Goal: Entertainment & Leisure: Consume media (video, audio)

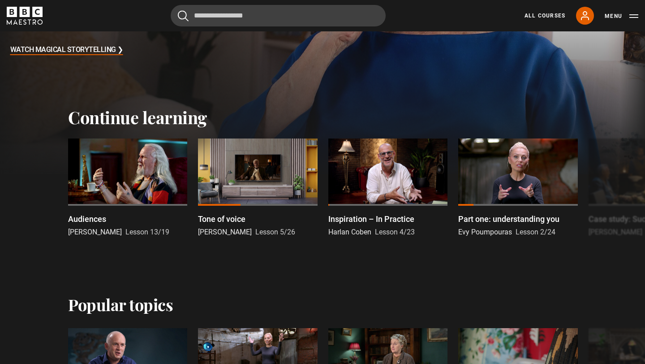
scroll to position [215, 0]
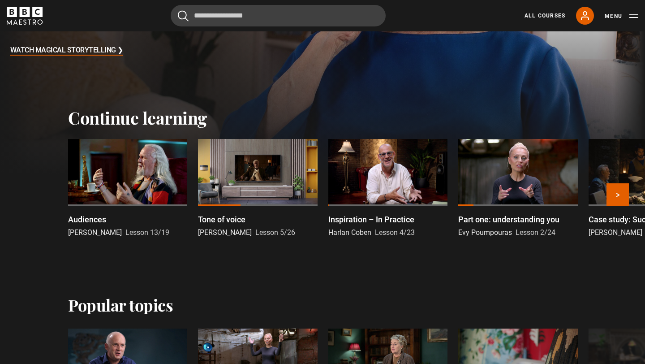
click at [363, 181] on div at bounding box center [387, 172] width 119 height 67
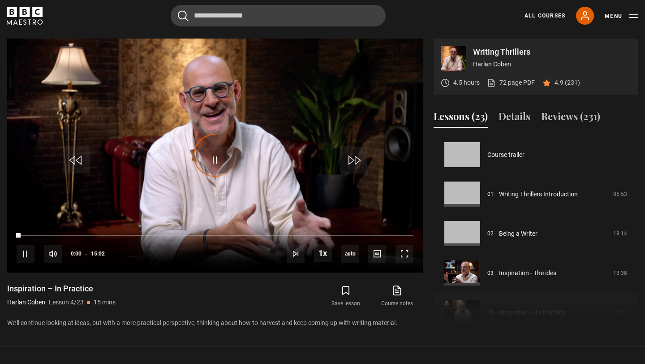
scroll to position [118, 0]
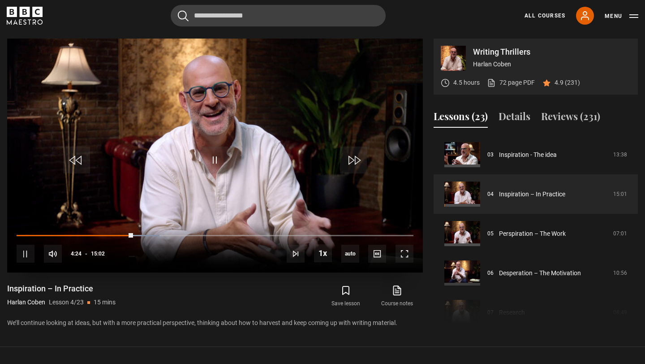
click at [119, 234] on div "10s Skip Back 10 seconds Pause 10s Skip Forward 10 seconds Loaded : 36.03% 03:5…" at bounding box center [215, 248] width 416 height 50
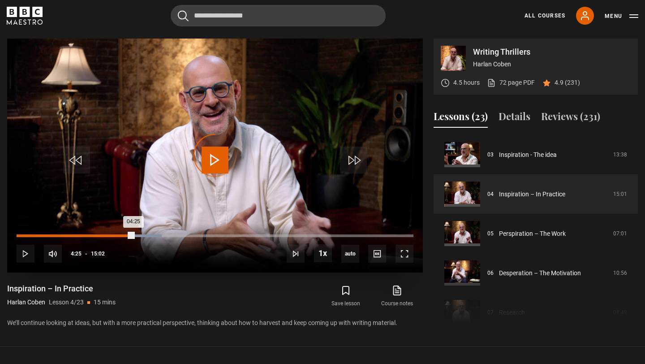
click at [121, 234] on div "03:58" at bounding box center [121, 235] width 1 height 3
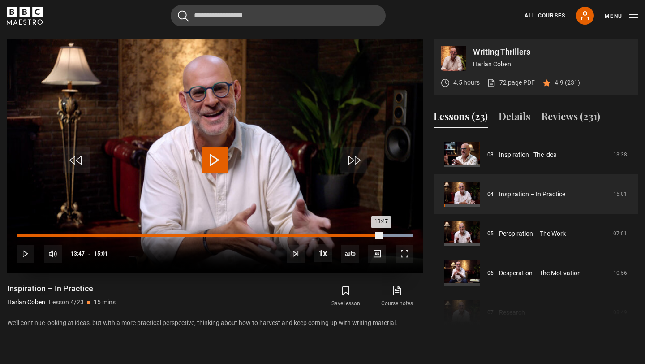
click at [381, 234] on div "Loaded : 100.00% 13:47 13:47" at bounding box center [215, 235] width 397 height 3
click at [364, 234] on div "Loaded : 89.33% 13:10 13:10" at bounding box center [215, 235] width 397 height 3
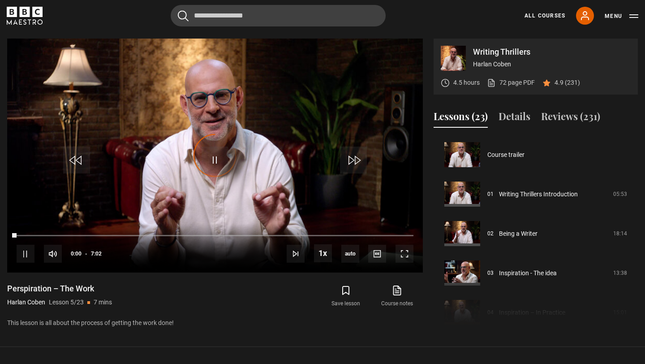
scroll to position [158, 0]
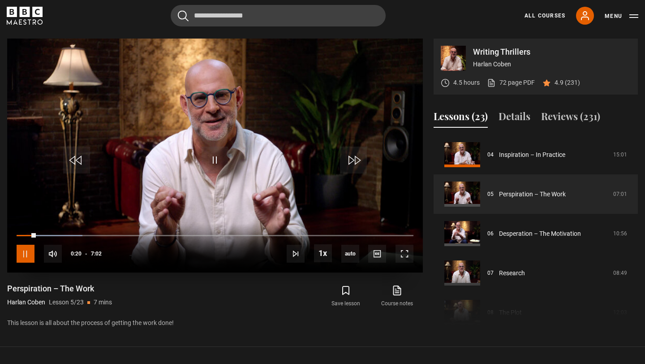
click at [22, 247] on span "Video Player" at bounding box center [26, 254] width 18 height 18
